Goal: Information Seeking & Learning: Learn about a topic

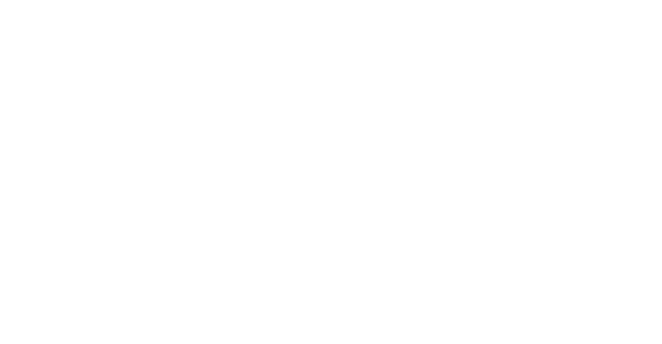
scroll to position [293, 0]
click at [268, 140] on video at bounding box center [331, 151] width 662 height 360
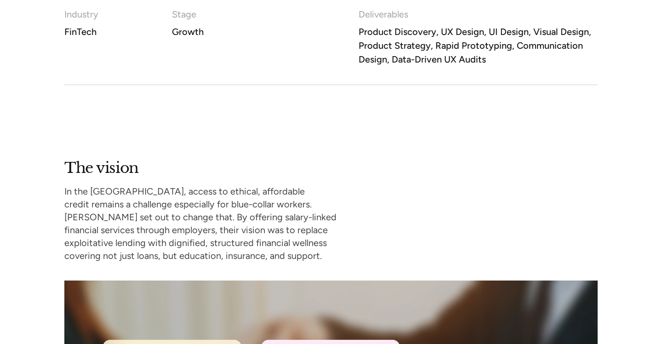
scroll to position [648, 0]
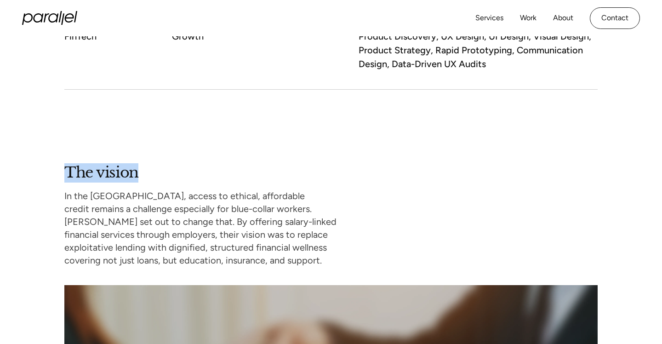
drag, startPoint x: 65, startPoint y: 172, endPoint x: 143, endPoint y: 177, distance: 77.4
click at [143, 177] on div "The vision In the Philippines, access to ethical, affordable credit remains a c…" at bounding box center [222, 215] width 316 height 104
click at [143, 173] on div "The vision In the Philippines, access to ethical, affordable credit remains a c…" at bounding box center [222, 215] width 316 height 104
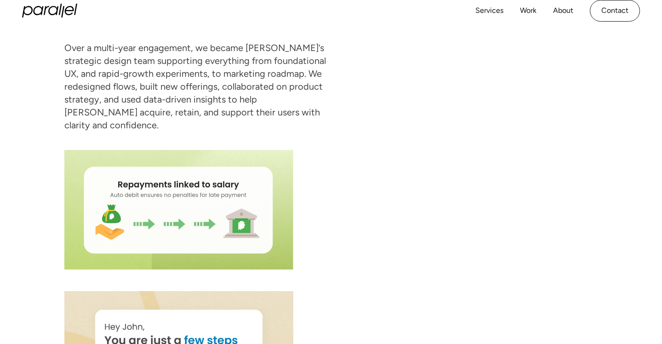
scroll to position [1623, 0]
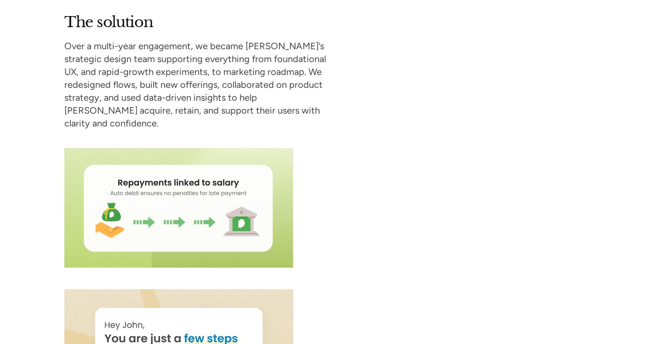
click at [389, 57] on div "The solution Over a multi-year engagement, we became SAVii’s strategic design t…" at bounding box center [330, 276] width 533 height 526
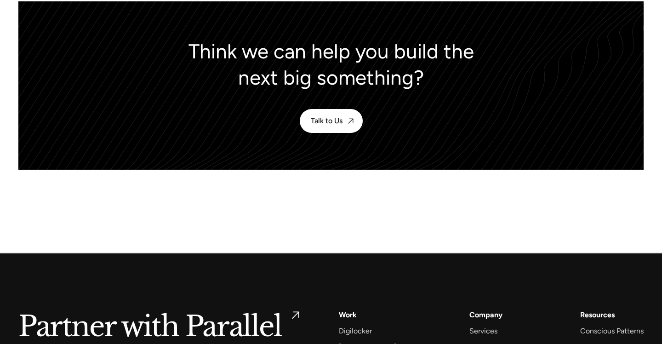
scroll to position [4680, 0]
